Goal: Task Accomplishment & Management: Complete application form

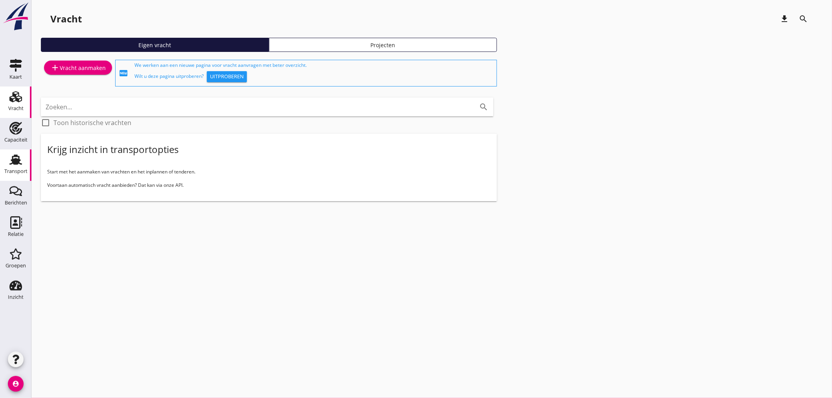
click at [18, 166] on div "Transport" at bounding box center [15, 171] width 23 height 11
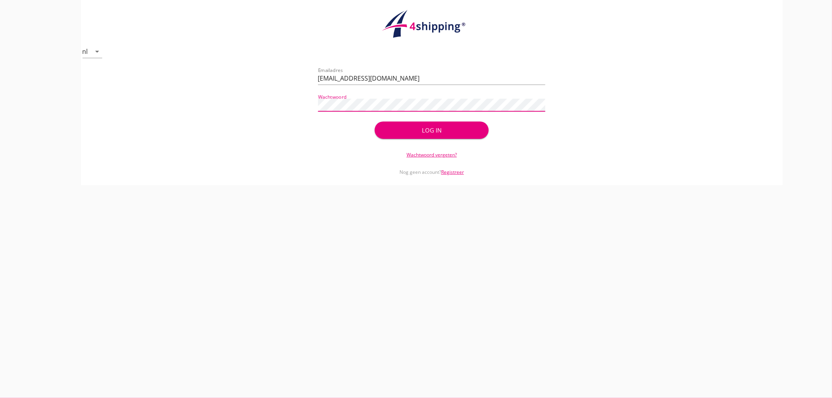
click at [409, 131] on div "Log in" at bounding box center [431, 130] width 88 height 9
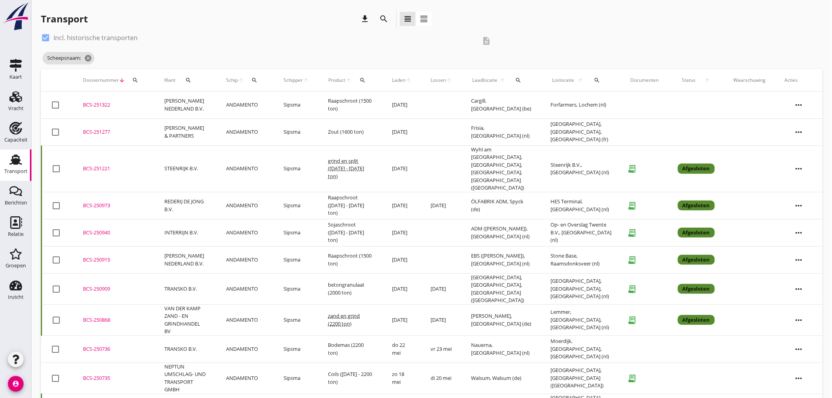
click at [384, 17] on icon "search" at bounding box center [383, 18] width 9 height 9
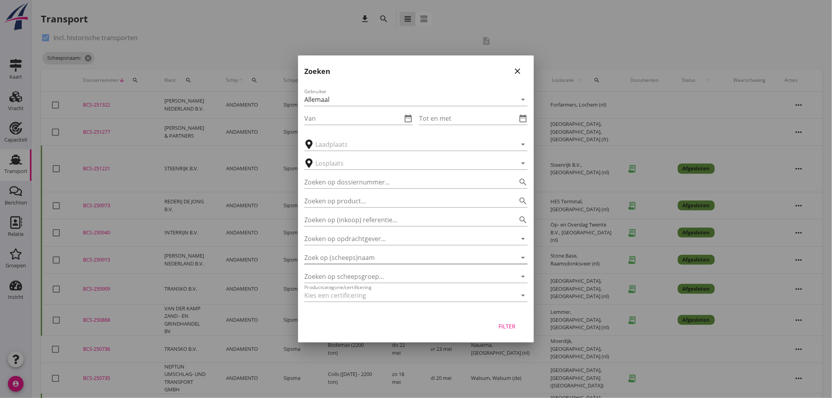
click at [404, 254] on input "Zoek op (scheeps)naam" at bounding box center [404, 257] width 201 height 13
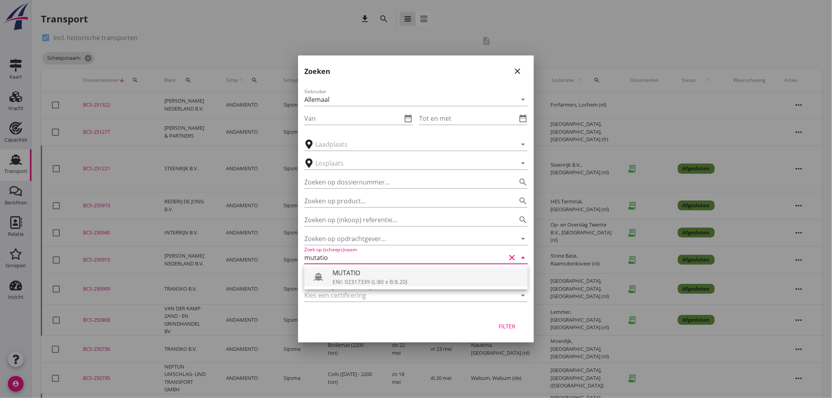
click at [411, 278] on div "ENI: 02317339 (L:80 x B:8.20)" at bounding box center [427, 282] width 189 height 8
click at [510, 324] on div "Filter" at bounding box center [507, 326] width 22 height 8
type input "MUTATIO"
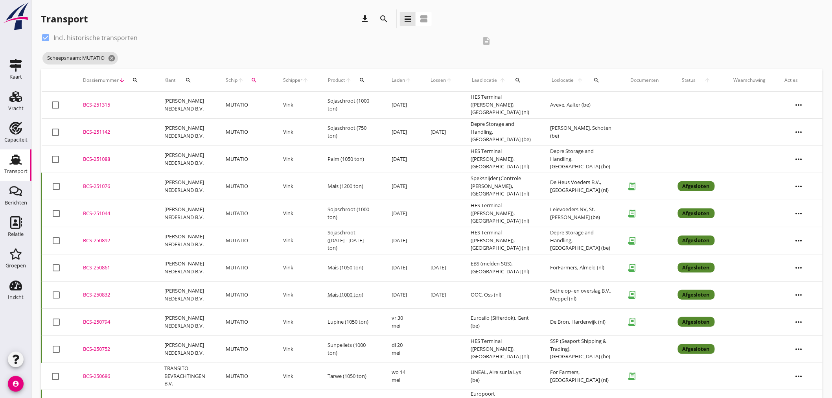
click at [213, 104] on td "[PERSON_NAME] NEDERLAND B.V." at bounding box center [186, 105] width 62 height 27
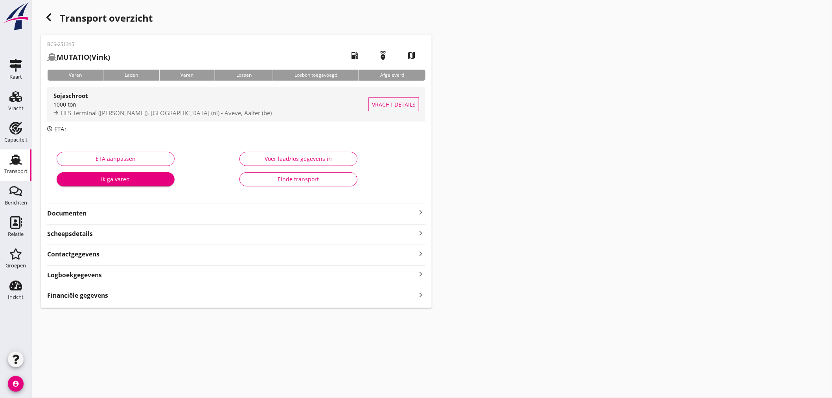
click at [205, 107] on div "1000 ton" at bounding box center [210, 104] width 315 height 8
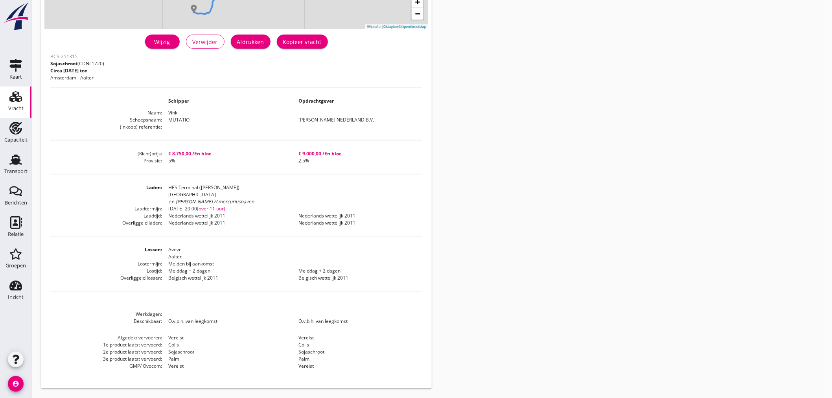
scroll to position [35, 0]
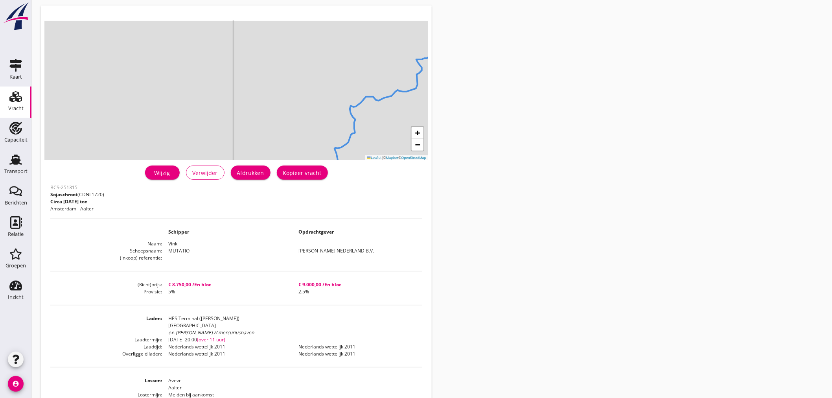
drag, startPoint x: 33, startPoint y: 155, endPoint x: 44, endPoint y: 149, distance: 12.8
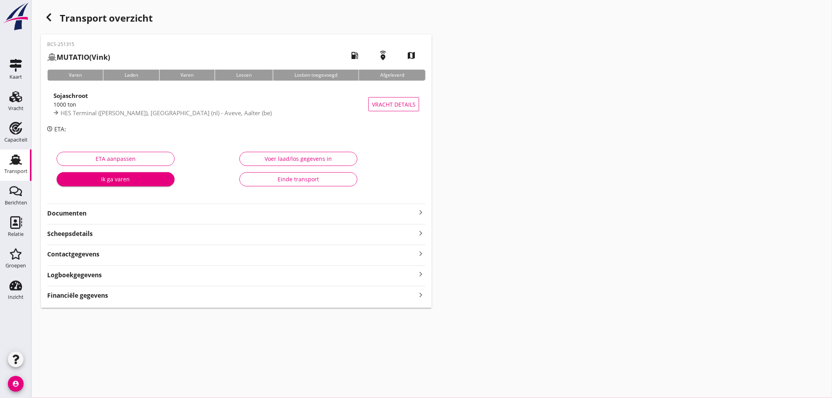
click at [198, 212] on strong "Documenten" at bounding box center [231, 213] width 369 height 9
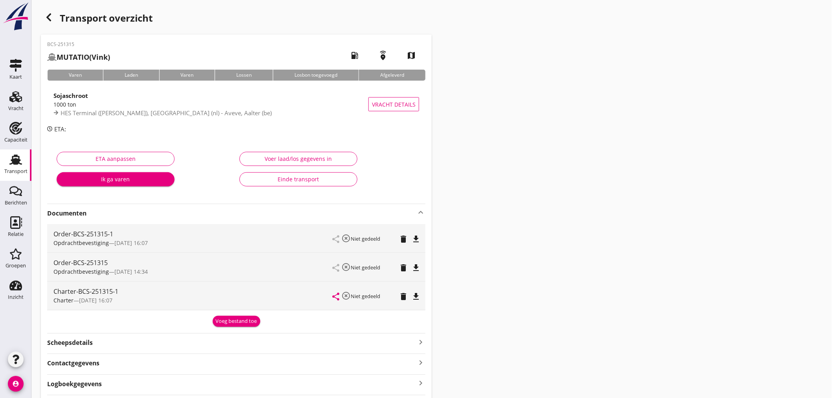
click at [417, 237] on icon "file_download" at bounding box center [415, 238] width 9 height 9
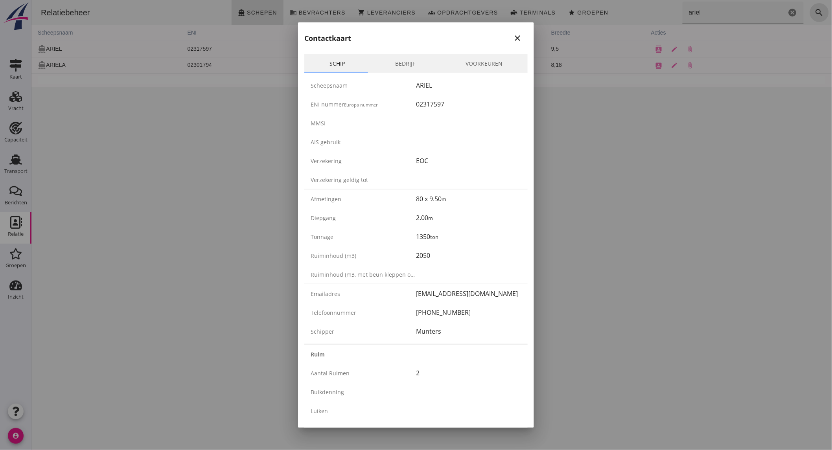
click at [513, 33] on icon "close" at bounding box center [517, 37] width 9 height 9
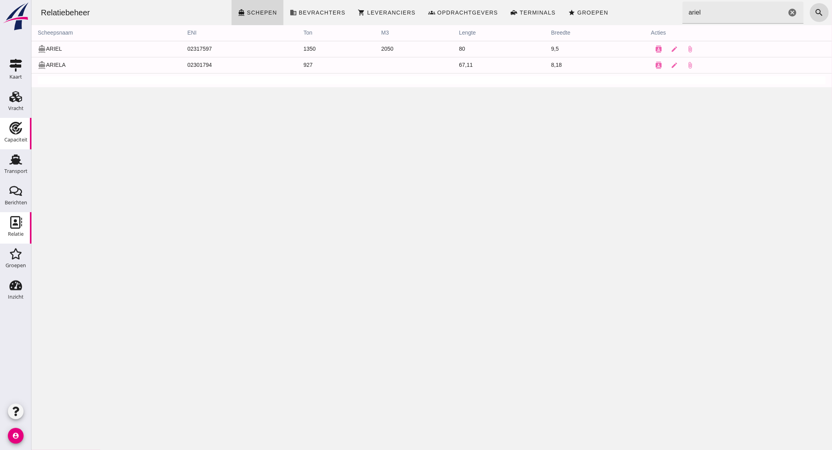
click at [16, 139] on div "Capaciteit" at bounding box center [15, 139] width 23 height 5
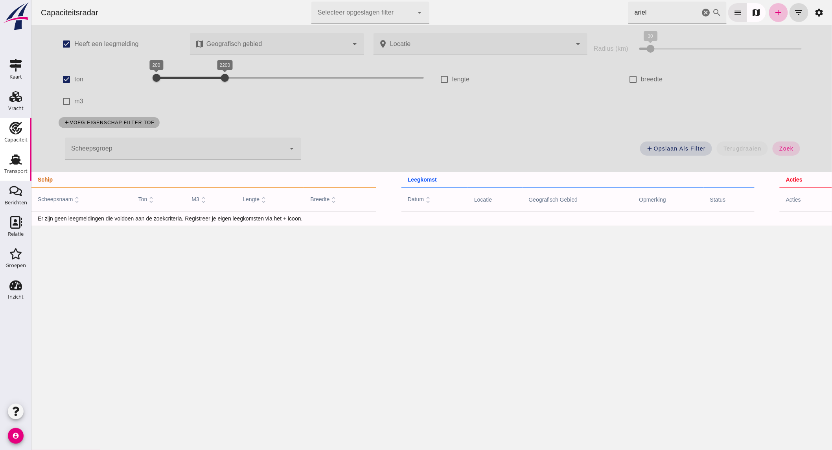
click at [8, 168] on div "Transport" at bounding box center [15, 171] width 23 height 11
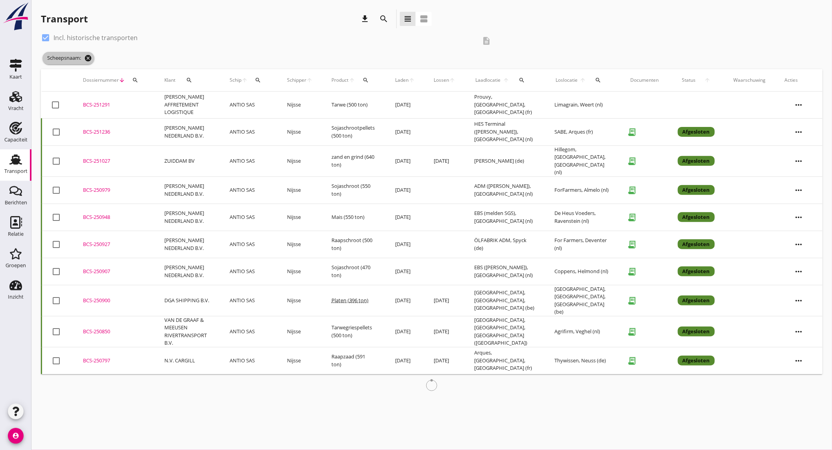
click at [88, 56] on icon "cancel" at bounding box center [88, 58] width 8 height 8
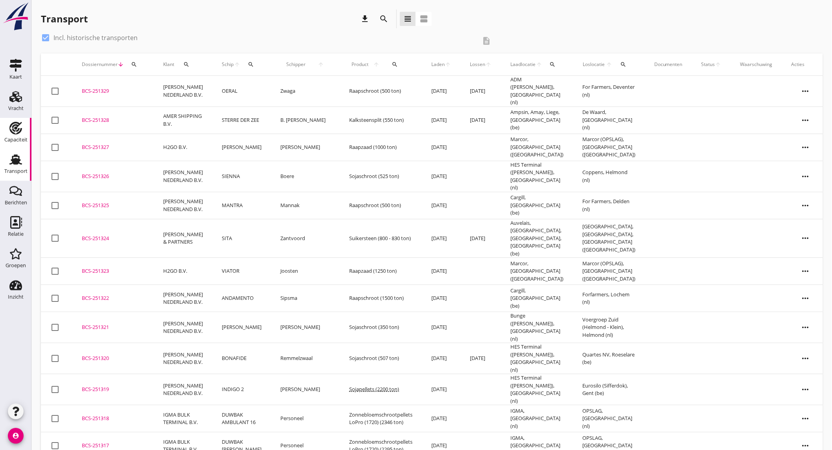
click at [18, 131] on use at bounding box center [15, 128] width 13 height 13
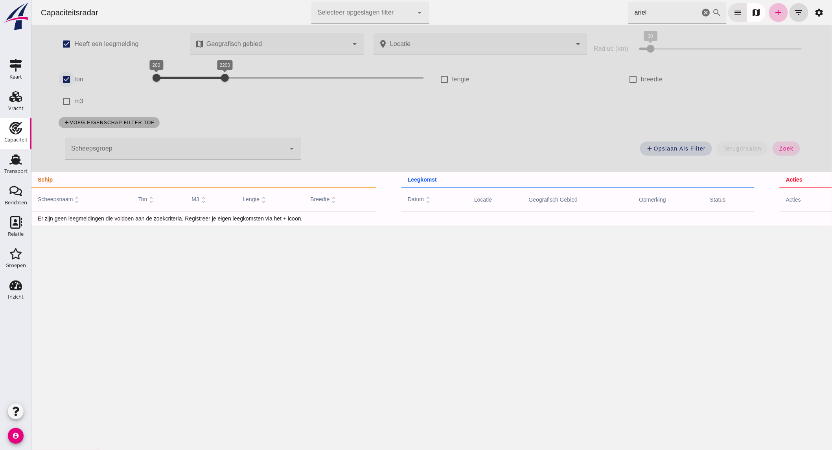
click at [60, 78] on input "ton" at bounding box center [66, 80] width 16 height 16
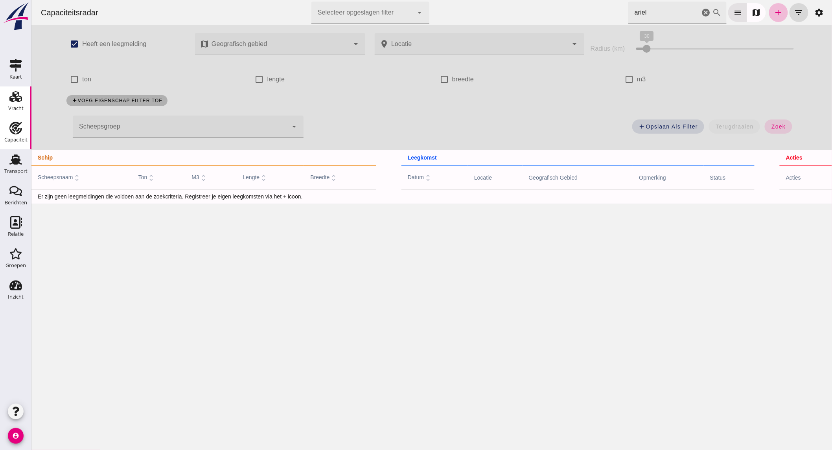
click at [10, 101] on icon "Vracht" at bounding box center [15, 96] width 13 height 13
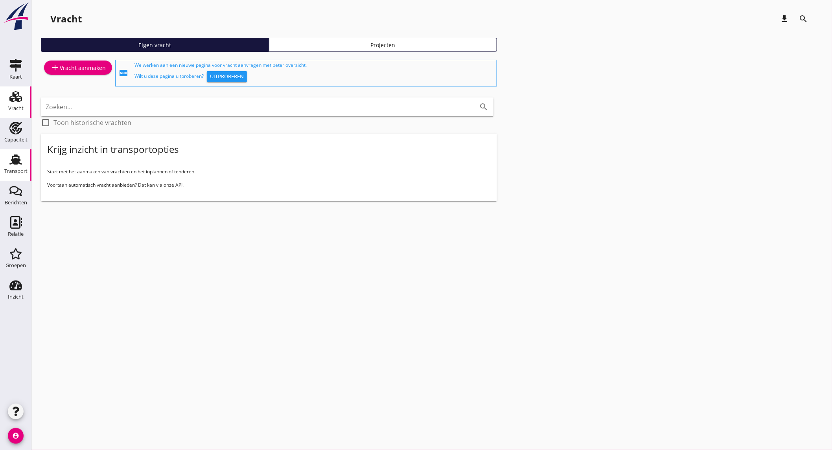
click at [20, 167] on div "Transport" at bounding box center [15, 171] width 23 height 11
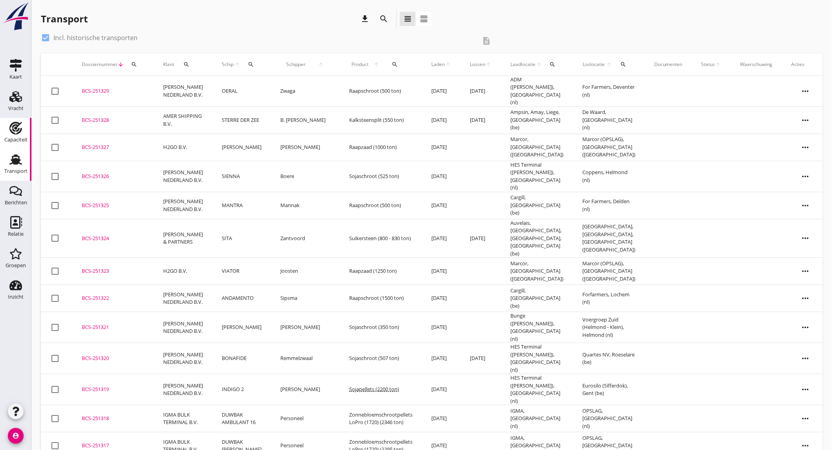
click at [19, 135] on div "Capaciteit" at bounding box center [15, 139] width 23 height 11
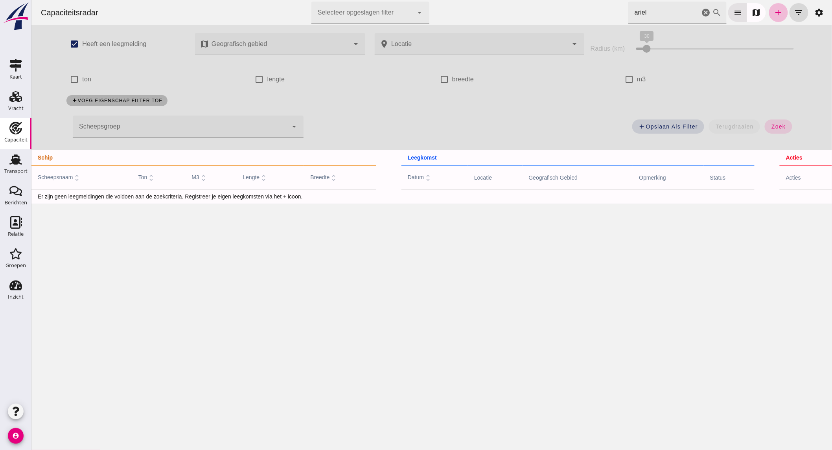
checkbox input "true"
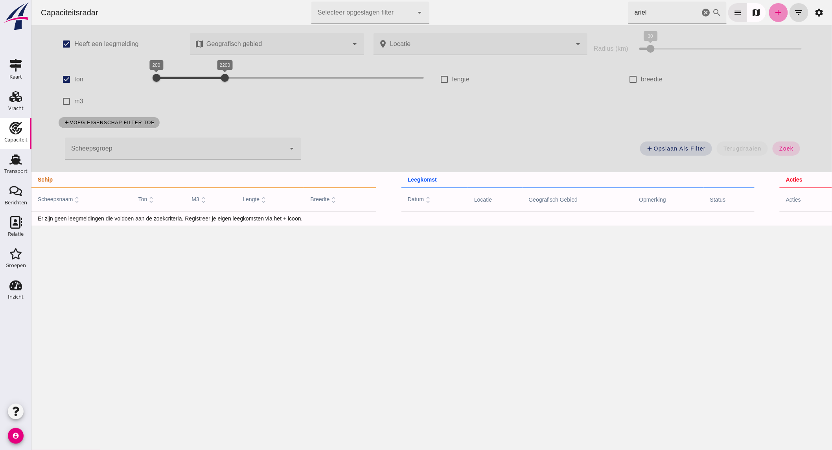
click at [773, 10] on icon "add" at bounding box center [777, 12] width 9 height 9
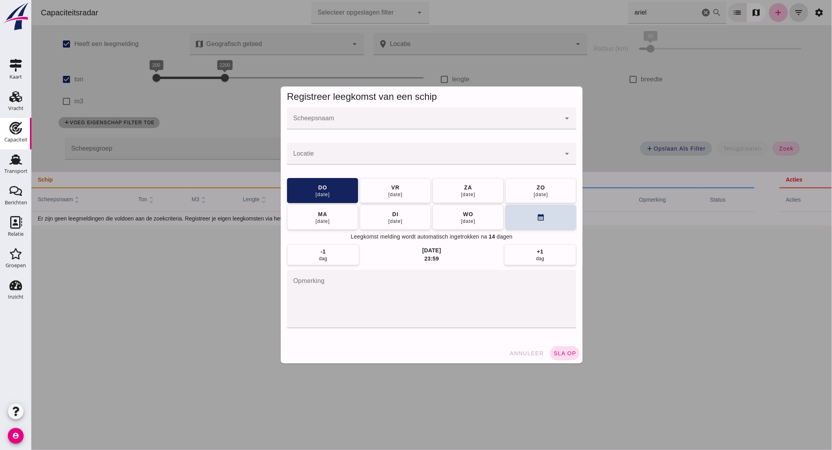
click at [331, 119] on input "Scheepsnaam" at bounding box center [424, 122] width 274 height 9
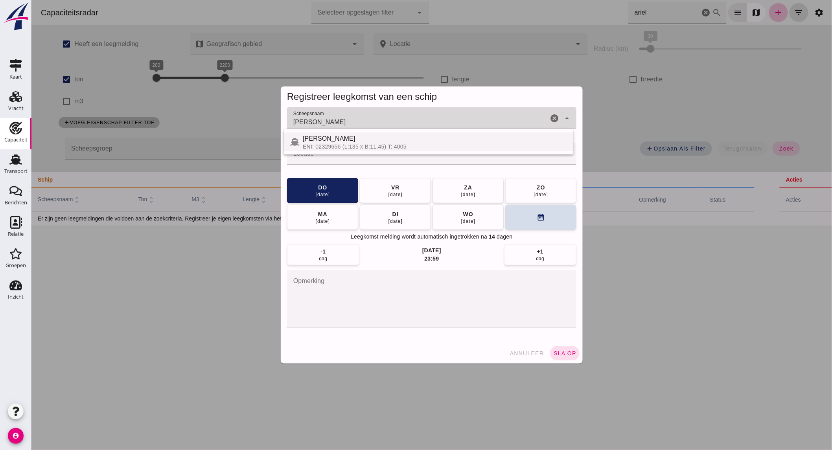
click at [333, 144] on div "ENI: 02329656 (L:135 x B:11.45) T: 4005" at bounding box center [434, 147] width 264 height 6
type input "JANNA MARIA III"
click at [331, 157] on input "Locatie" at bounding box center [424, 157] width 274 height 9
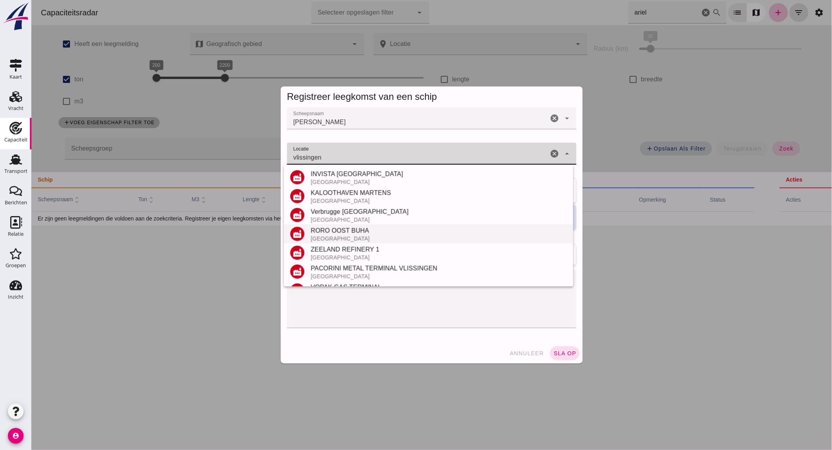
scroll to position [92, 0]
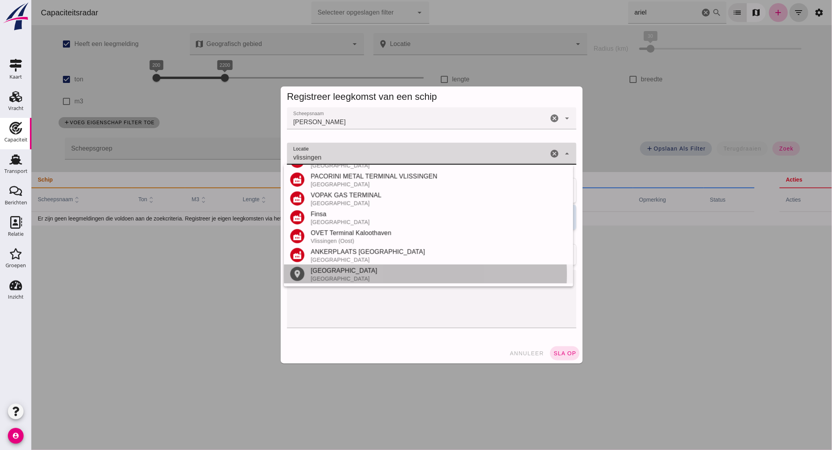
click at [349, 277] on div "Nederland" at bounding box center [438, 279] width 256 height 6
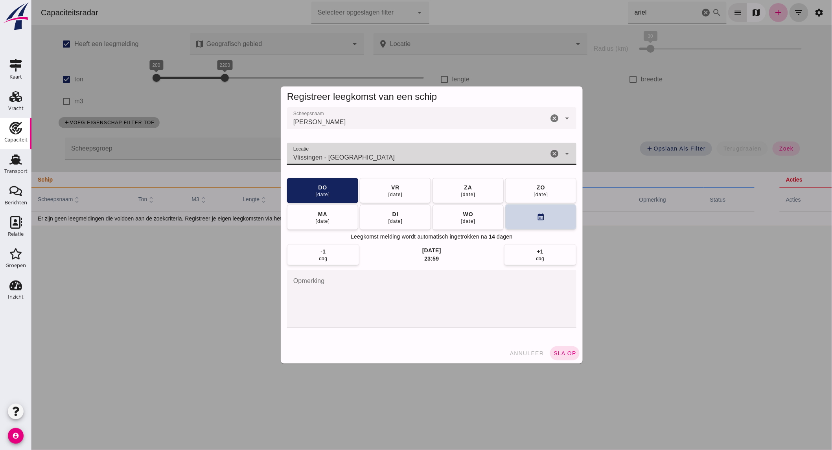
type input "Vlissingen - Zeeland"
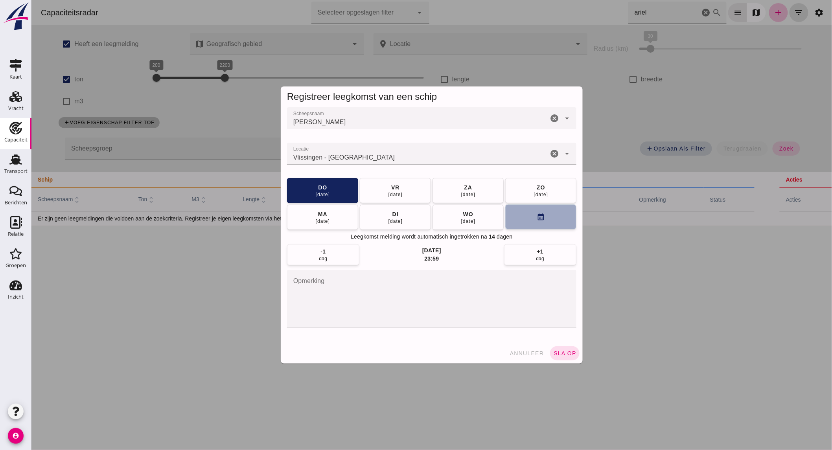
click at [536, 220] on icon "calendar_month" at bounding box center [540, 217] width 8 height 8
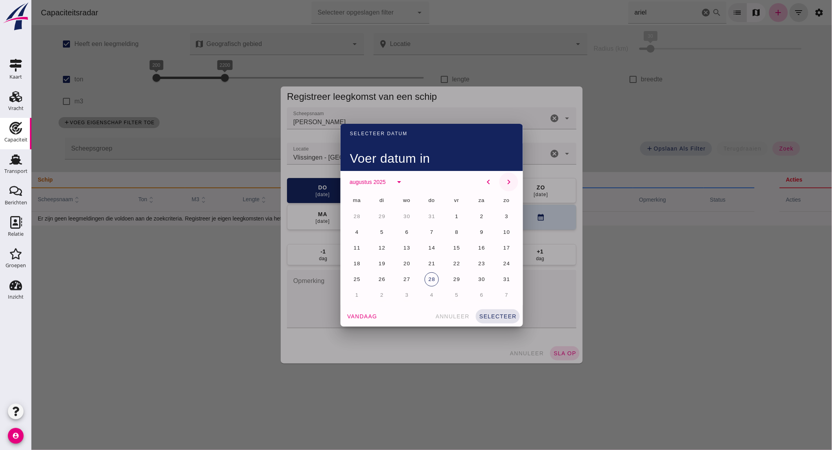
click at [506, 177] on icon "chevron_right" at bounding box center [508, 181] width 9 height 9
click at [381, 231] on button "9" at bounding box center [381, 232] width 14 height 14
click at [493, 309] on button "selecteer" at bounding box center [497, 316] width 44 height 14
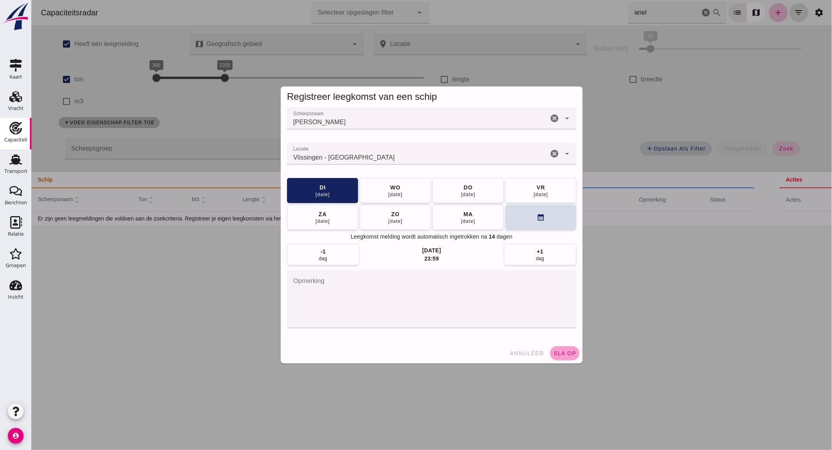
click at [566, 350] on span "sla op" at bounding box center [564, 353] width 23 height 6
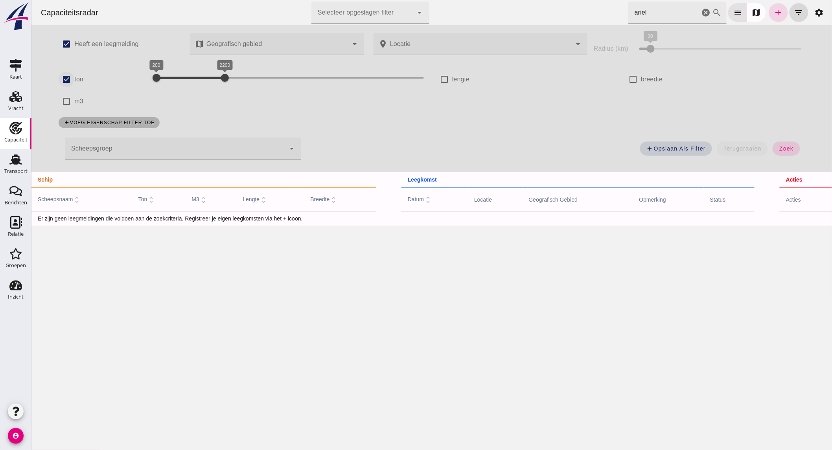
drag, startPoint x: 69, startPoint y: 79, endPoint x: 75, endPoint y: 76, distance: 6.4
click at [69, 79] on input "ton" at bounding box center [66, 80] width 16 height 16
checkbox input "false"
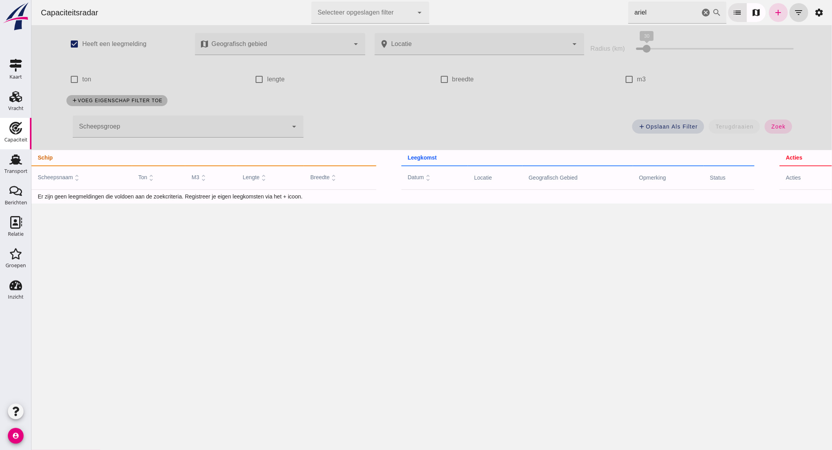
click at [701, 12] on icon "cancel" at bounding box center [705, 12] width 9 height 9
type input "narvik"
